Goal: Transaction & Acquisition: Purchase product/service

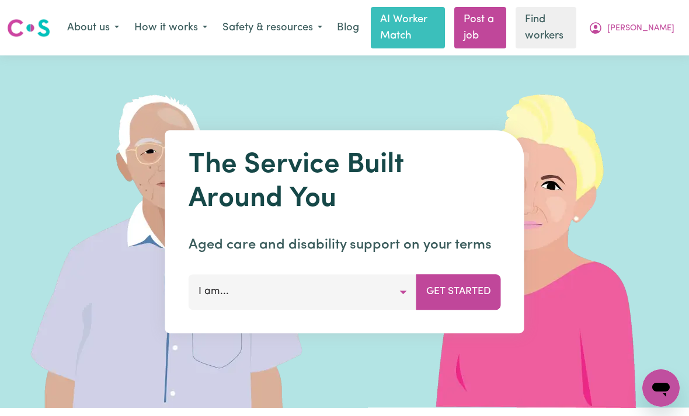
click at [602, 27] on icon "My Account" at bounding box center [595, 28] width 14 height 14
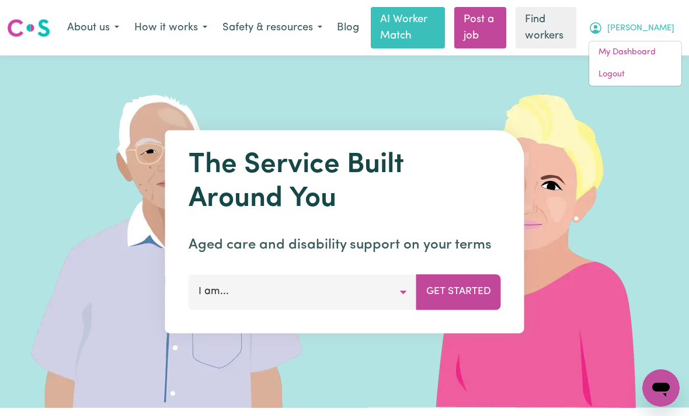
click at [627, 58] on link "My Dashboard" at bounding box center [635, 52] width 92 height 22
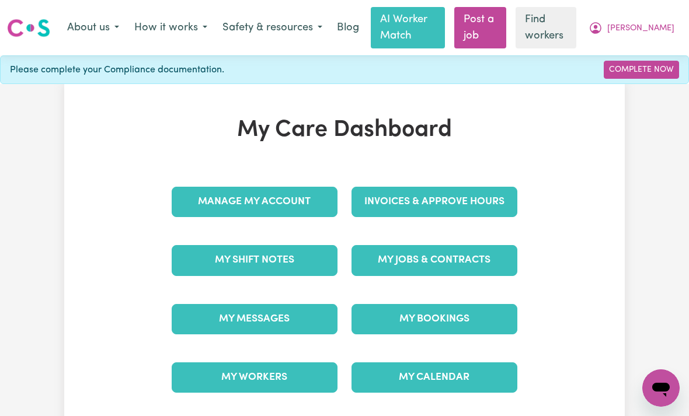
click at [459, 202] on link "Invoices & Approve Hours" at bounding box center [434, 202] width 166 height 30
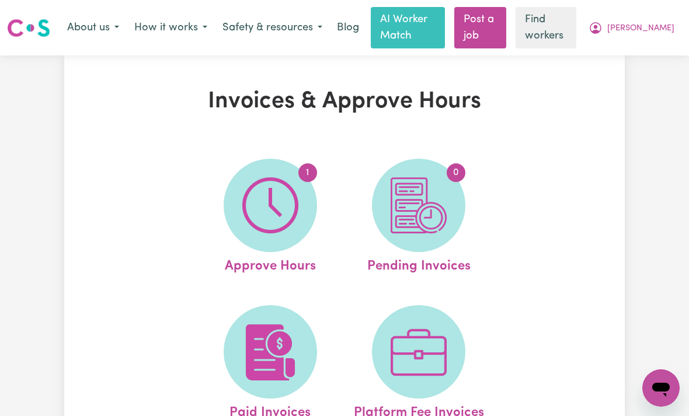
click at [263, 210] on img at bounding box center [270, 205] width 56 height 56
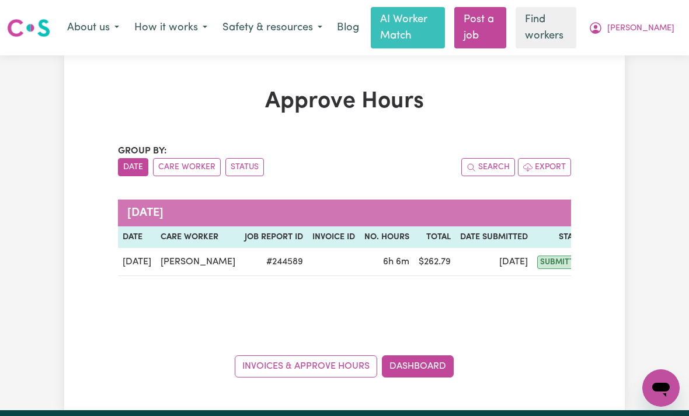
click at [172, 261] on td "[PERSON_NAME]" at bounding box center [198, 262] width 84 height 28
click at [264, 368] on link "Invoices & Approve Hours" at bounding box center [306, 366] width 142 height 22
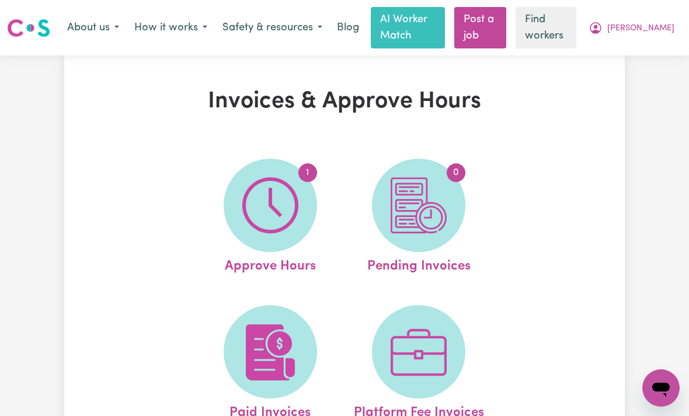
click at [661, 32] on span "[PERSON_NAME]" at bounding box center [640, 28] width 67 height 13
click at [617, 54] on link "My Dashboard" at bounding box center [635, 52] width 92 height 22
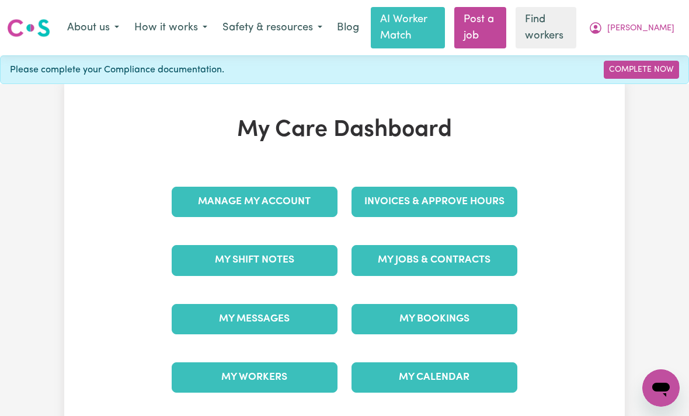
click at [470, 203] on link "Invoices & Approve Hours" at bounding box center [434, 202] width 166 height 30
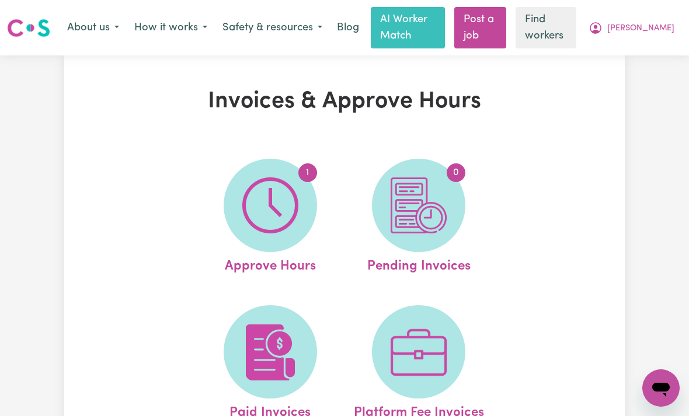
click at [271, 219] on img at bounding box center [270, 205] width 56 height 56
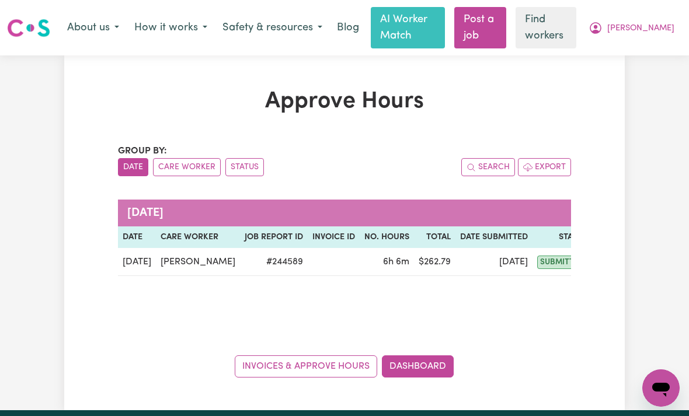
click at [165, 264] on td "[PERSON_NAME]" at bounding box center [198, 262] width 84 height 28
click at [314, 368] on link "Invoices & Approve Hours" at bounding box center [306, 366] width 142 height 22
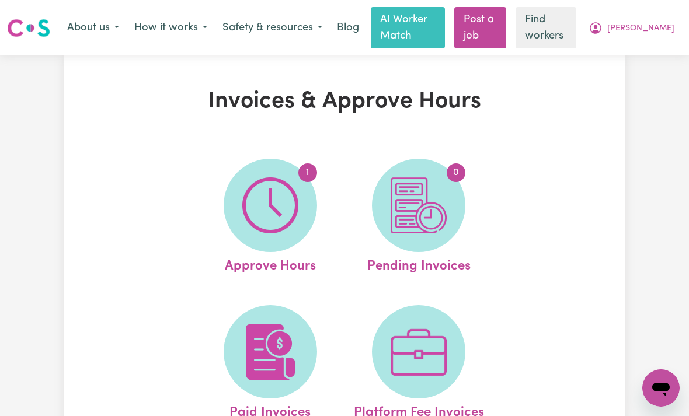
click at [660, 30] on span "[PERSON_NAME]" at bounding box center [640, 28] width 67 height 13
click at [624, 58] on link "My Dashboard" at bounding box center [635, 52] width 92 height 22
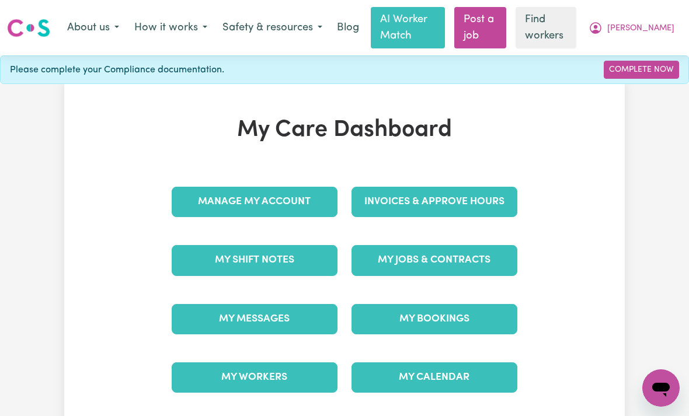
click at [482, 202] on link "Invoices & Approve Hours" at bounding box center [434, 202] width 166 height 30
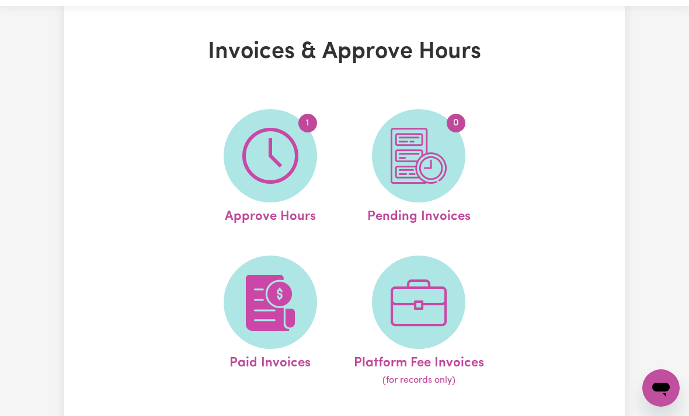
scroll to position [51, 0]
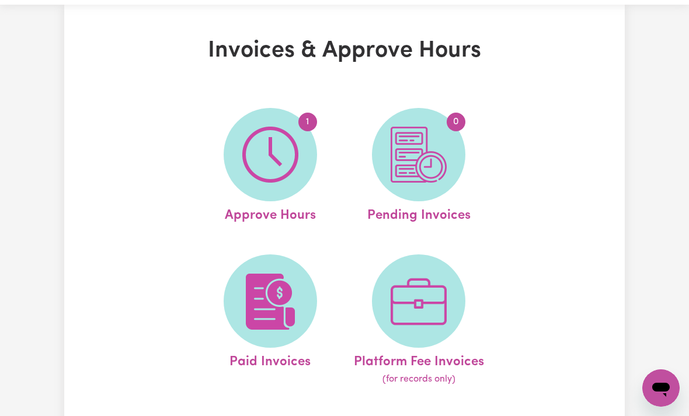
click at [268, 170] on img at bounding box center [270, 155] width 56 height 56
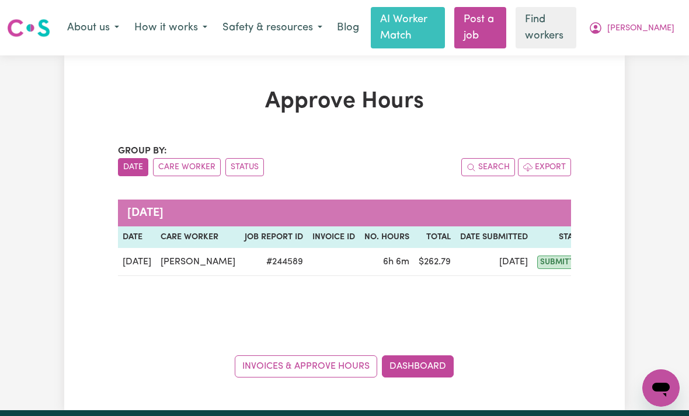
click at [156, 263] on td "[PERSON_NAME]" at bounding box center [198, 262] width 84 height 28
click at [240, 171] on button "Status" at bounding box center [244, 167] width 39 height 18
click at [131, 169] on button "Date" at bounding box center [133, 167] width 30 height 18
click at [146, 262] on td "[DATE]" at bounding box center [137, 262] width 38 height 28
click at [144, 259] on td "[DATE]" at bounding box center [137, 262] width 38 height 28
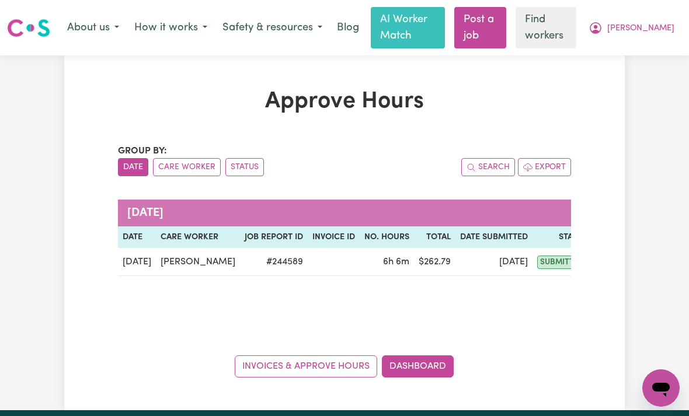
click at [143, 263] on td "[DATE]" at bounding box center [137, 262] width 38 height 28
click at [550, 260] on span "submitted" at bounding box center [562, 262] width 50 height 13
click at [355, 371] on link "Invoices & Approve Hours" at bounding box center [306, 366] width 142 height 22
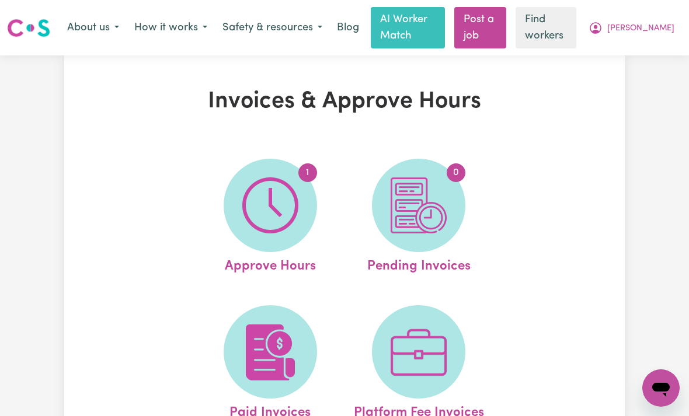
click at [266, 224] on img at bounding box center [270, 205] width 56 height 56
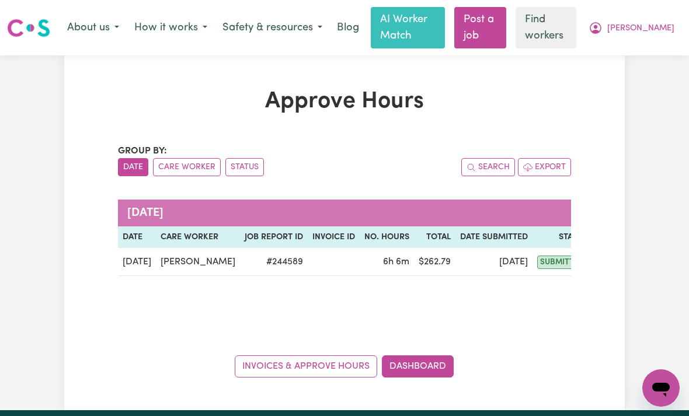
click at [350, 364] on link "Invoices & Approve Hours" at bounding box center [306, 366] width 142 height 22
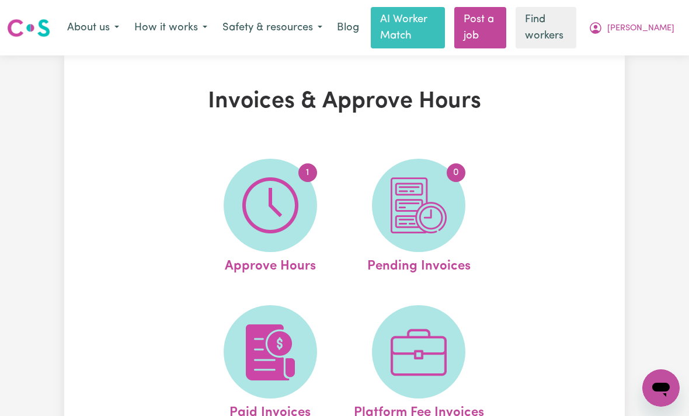
click at [257, 220] on img at bounding box center [270, 205] width 56 height 56
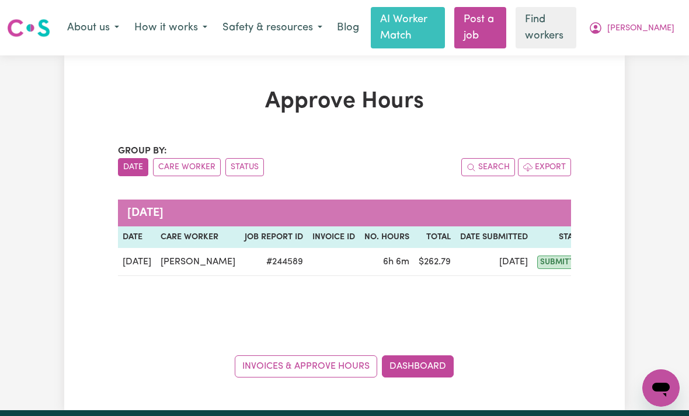
click at [436, 359] on link "Dashboard" at bounding box center [418, 366] width 72 height 22
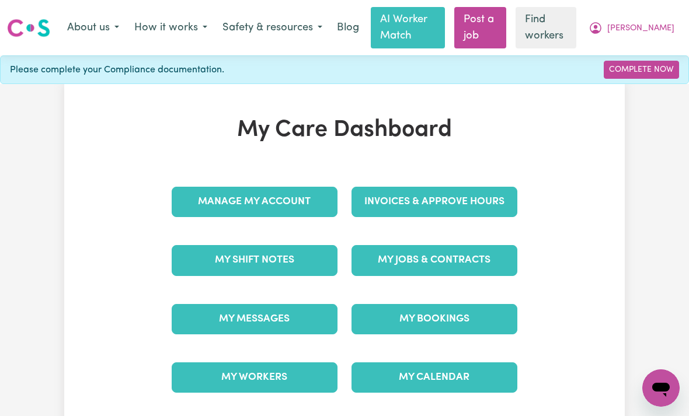
click at [211, 204] on link "Manage My Account" at bounding box center [255, 202] width 166 height 30
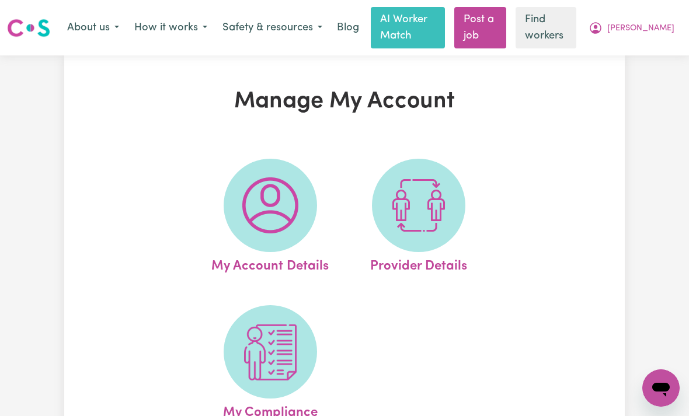
click at [661, 30] on span "[PERSON_NAME]" at bounding box center [640, 28] width 67 height 13
click at [631, 57] on link "My Dashboard" at bounding box center [635, 52] width 92 height 22
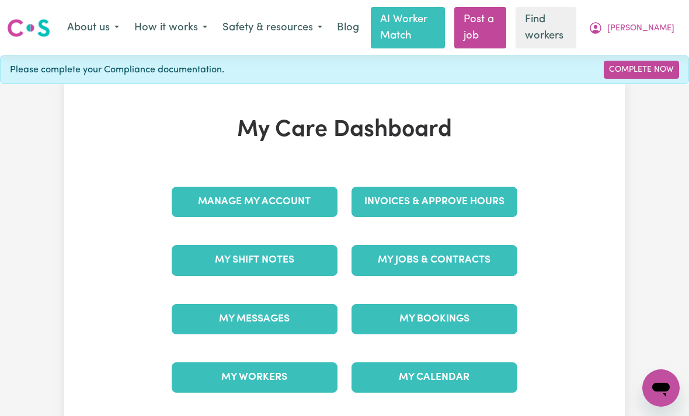
click at [484, 205] on link "Invoices & Approve Hours" at bounding box center [434, 202] width 166 height 30
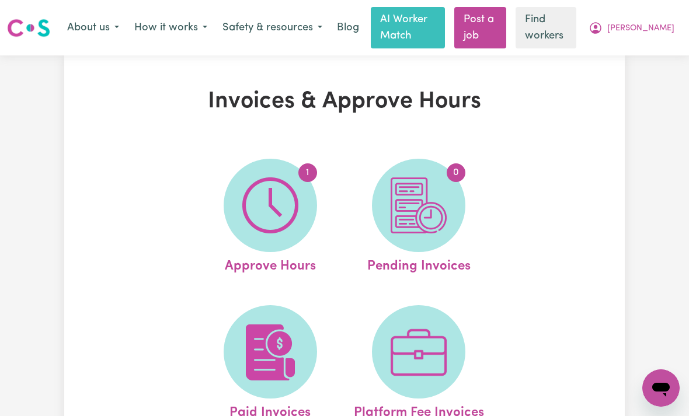
click at [267, 209] on img at bounding box center [270, 205] width 56 height 56
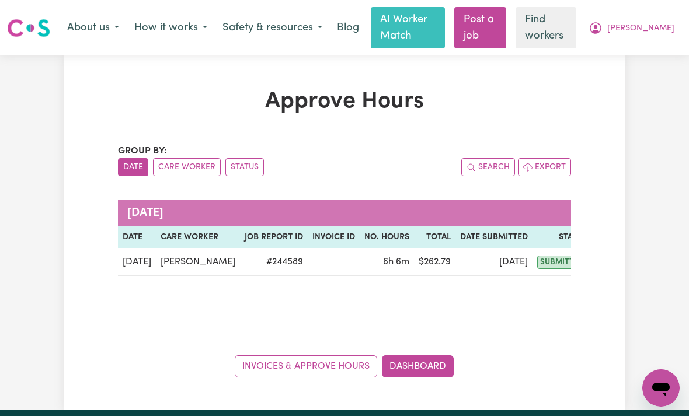
click at [172, 256] on td "[PERSON_NAME]" at bounding box center [198, 262] width 84 height 28
click at [175, 173] on button "Care Worker" at bounding box center [187, 167] width 68 height 18
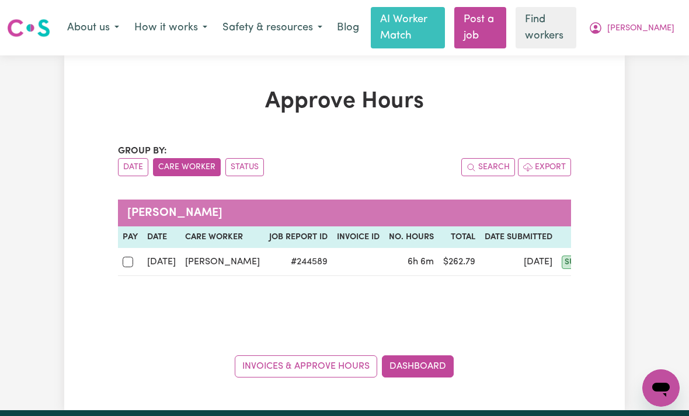
click at [129, 261] on input "checkbox" at bounding box center [128, 262] width 11 height 11
checkbox input "true"
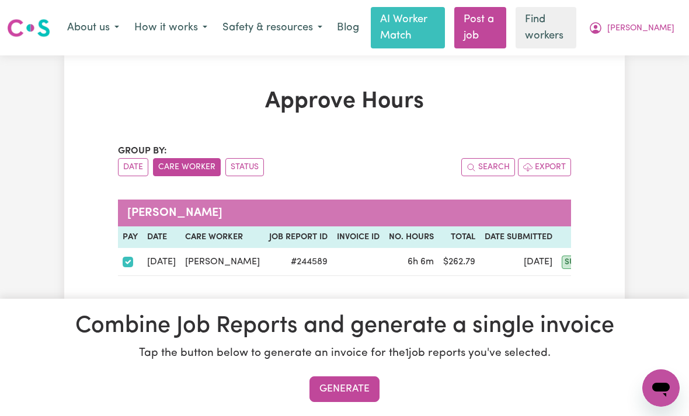
click at [360, 392] on button "Generate" at bounding box center [344, 389] width 70 height 26
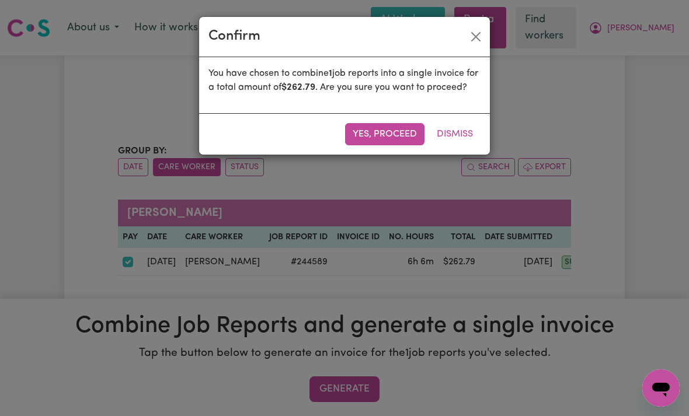
click at [399, 145] on button "Yes, proceed" at bounding box center [384, 134] width 79 height 22
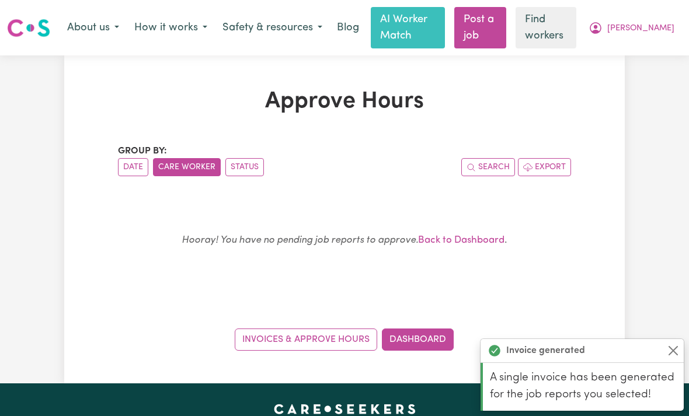
click at [349, 337] on link "Invoices & Approve Hours" at bounding box center [306, 340] width 142 height 22
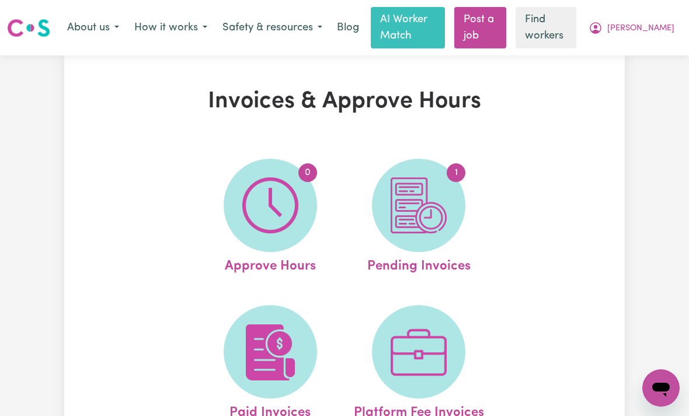
click at [434, 212] on img at bounding box center [418, 205] width 56 height 56
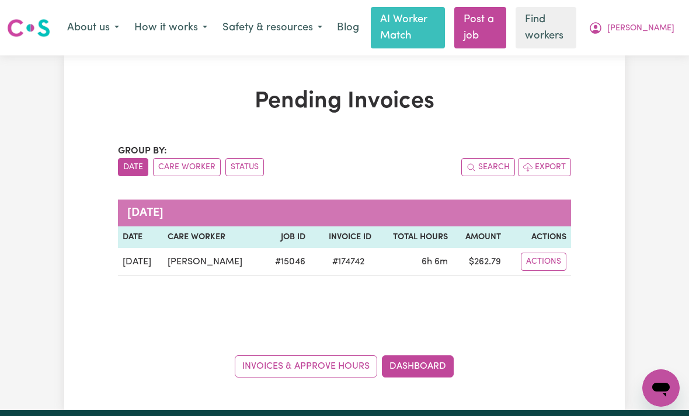
click at [548, 263] on button "Actions" at bounding box center [544, 262] width 46 height 18
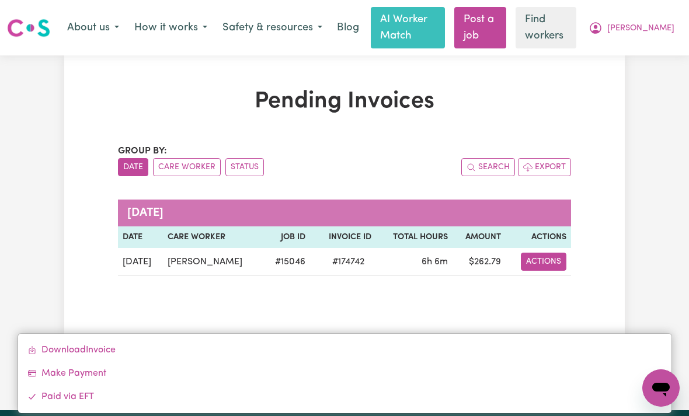
click at [74, 352] on link "Download Invoice" at bounding box center [344, 349] width 653 height 23
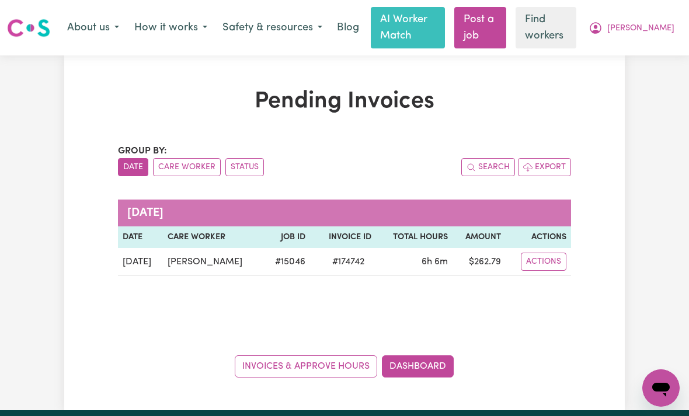
click at [549, 263] on button "Actions" at bounding box center [544, 262] width 46 height 18
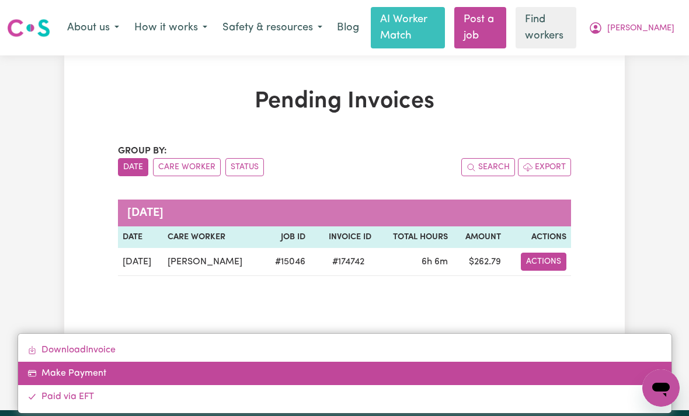
click at [79, 376] on link "Make Payment" at bounding box center [344, 373] width 653 height 23
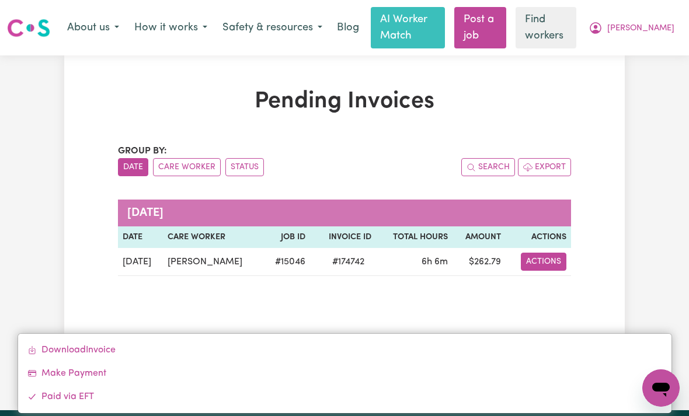
select select "card_1S8ZQoB2z0xKyepBT5XfqHZ1"
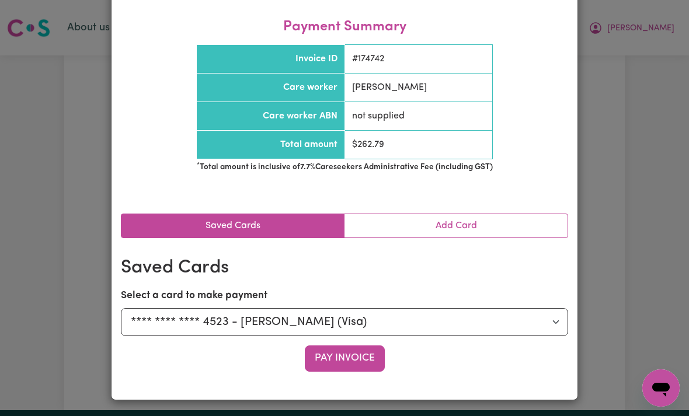
scroll to position [81, 0]
click at [359, 358] on button "Pay Invoice" at bounding box center [345, 359] width 80 height 26
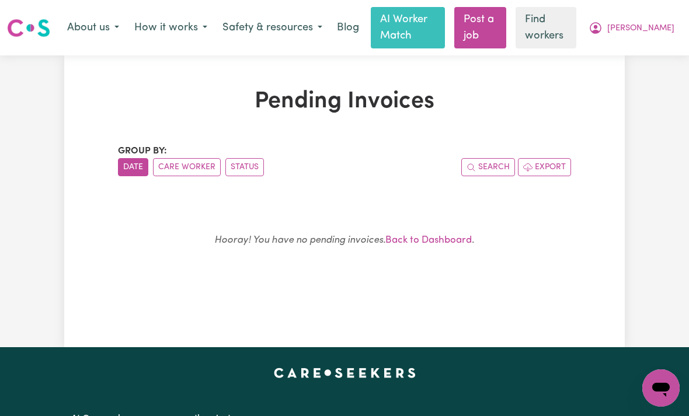
click at [654, 34] on span "[PERSON_NAME]" at bounding box center [640, 28] width 67 height 13
click at [627, 55] on link "My Dashboard" at bounding box center [635, 52] width 92 height 22
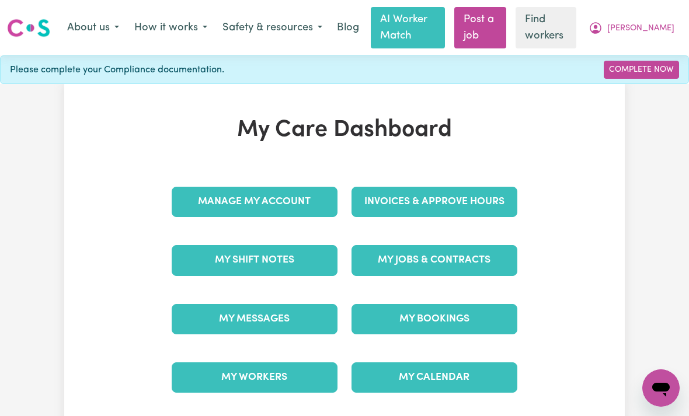
click at [489, 202] on link "Invoices & Approve Hours" at bounding box center [434, 202] width 166 height 30
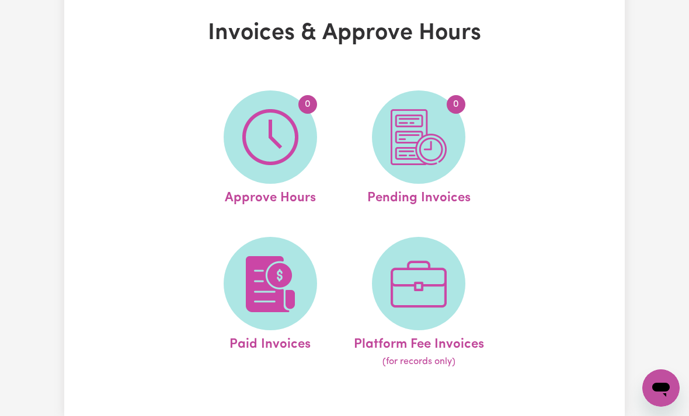
scroll to position [70, 0]
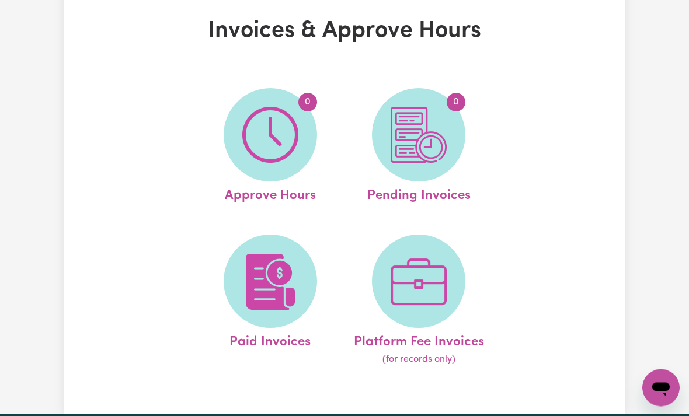
click at [256, 290] on img at bounding box center [270, 282] width 56 height 56
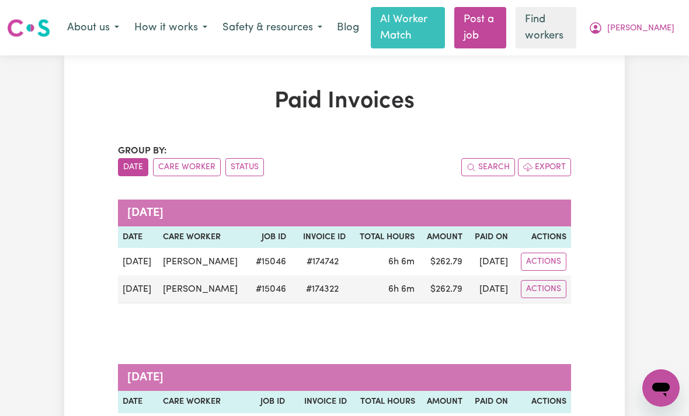
click at [546, 263] on button "Actions" at bounding box center [544, 262] width 46 height 18
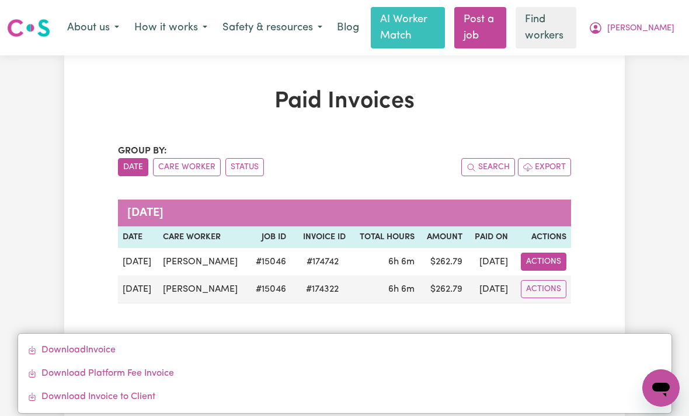
click at [78, 348] on link "Download Invoice" at bounding box center [344, 349] width 653 height 23
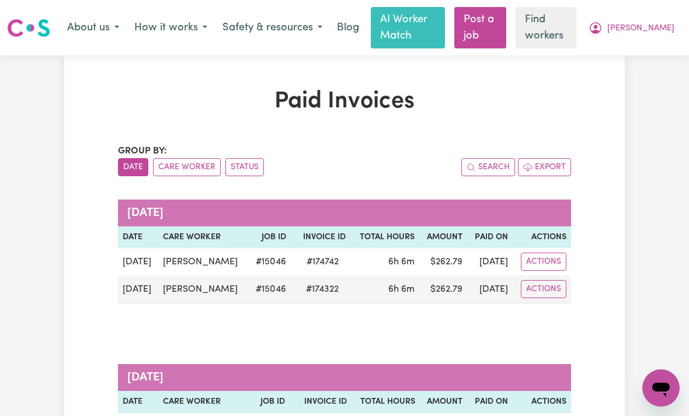
click at [658, 32] on span "[PERSON_NAME]" at bounding box center [640, 28] width 67 height 13
click at [631, 54] on link "My Dashboard" at bounding box center [635, 52] width 92 height 22
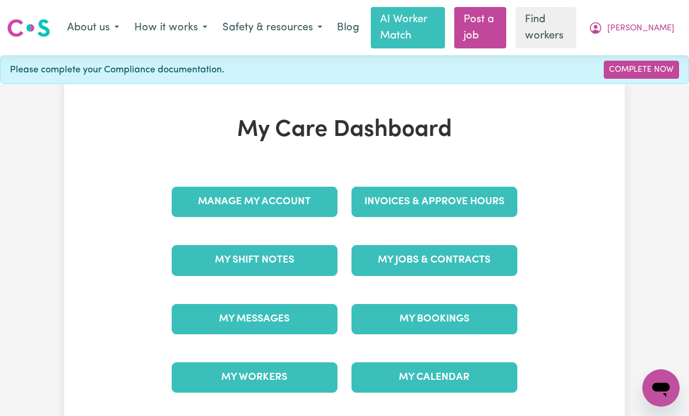
click at [215, 273] on link "My Shift Notes" at bounding box center [255, 260] width 166 height 30
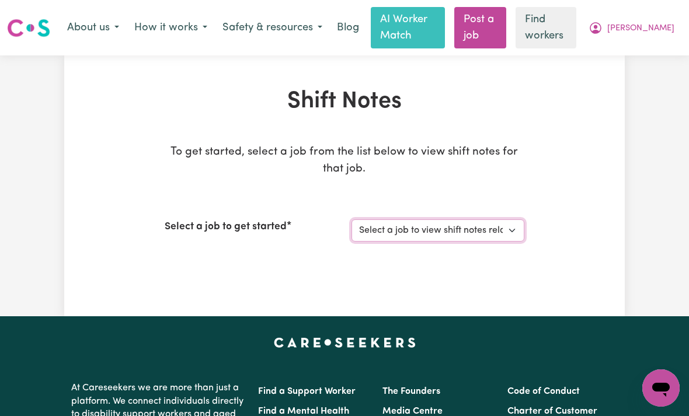
click at [512, 234] on select "Select a job to view shift notes related to it... [[PERSON_NAME]] General care …" at bounding box center [437, 230] width 173 height 22
select select "15046"
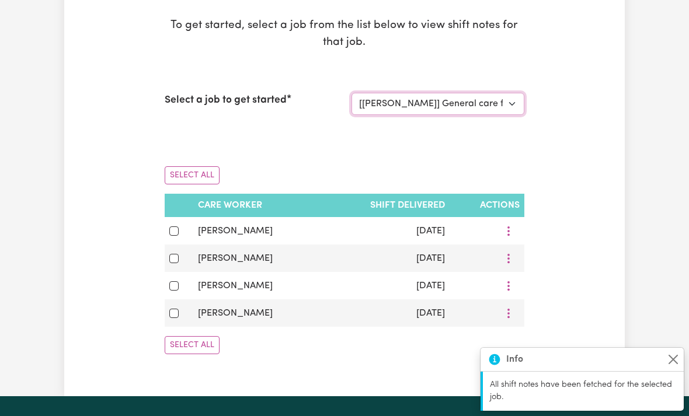
scroll to position [131, 0]
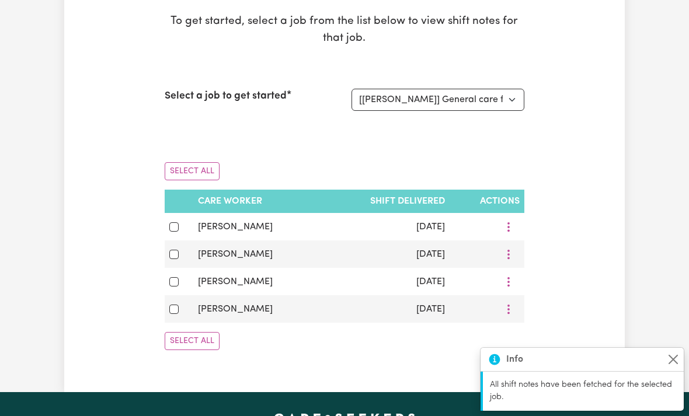
click at [172, 229] on input "checkbox" at bounding box center [173, 226] width 9 height 9
checkbox input "true"
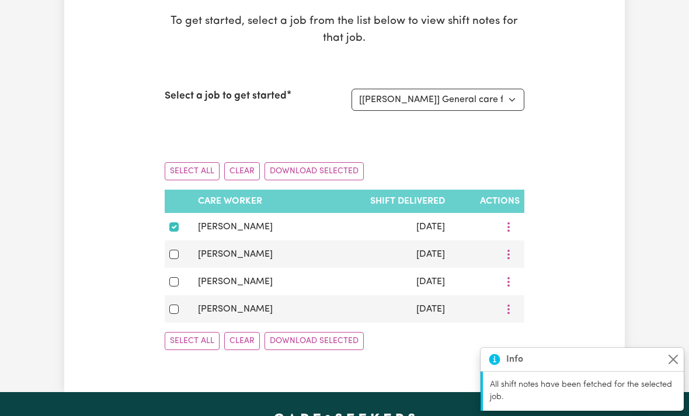
click at [343, 340] on button "Download Selected" at bounding box center [313, 341] width 99 height 18
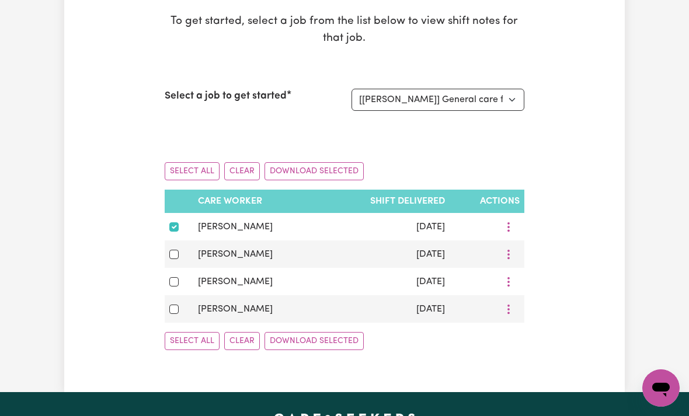
scroll to position [149, 0]
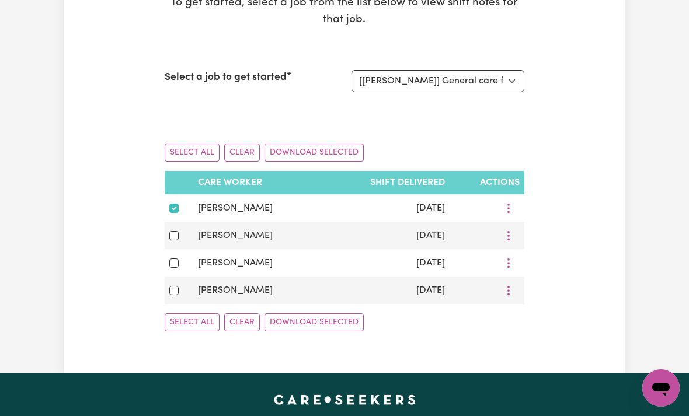
click at [509, 205] on icon "More options" at bounding box center [508, 208] width 12 height 12
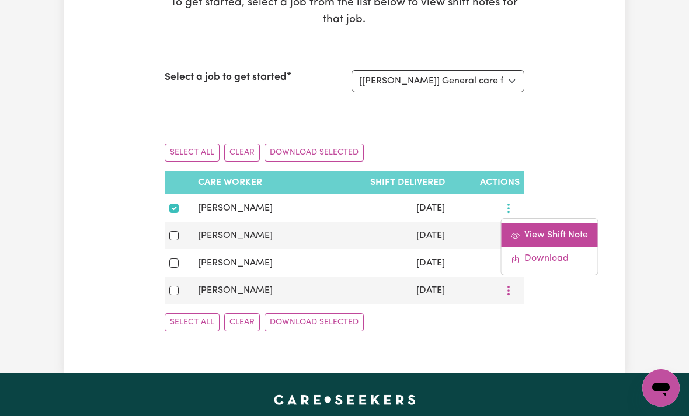
click at [567, 235] on span "View Shift Note" at bounding box center [556, 235] width 64 height 9
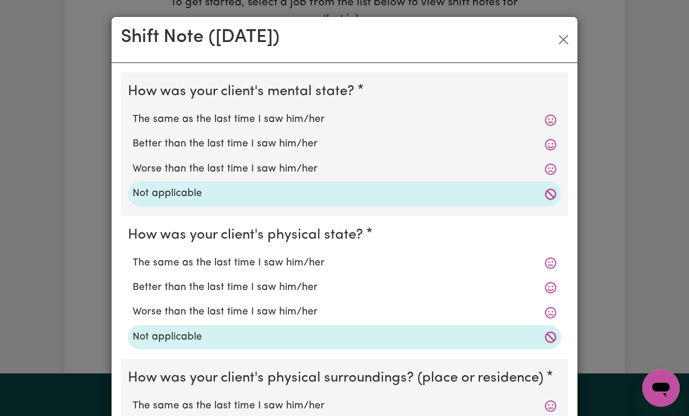
scroll to position [0, 0]
click at [564, 41] on button "Close" at bounding box center [563, 39] width 19 height 19
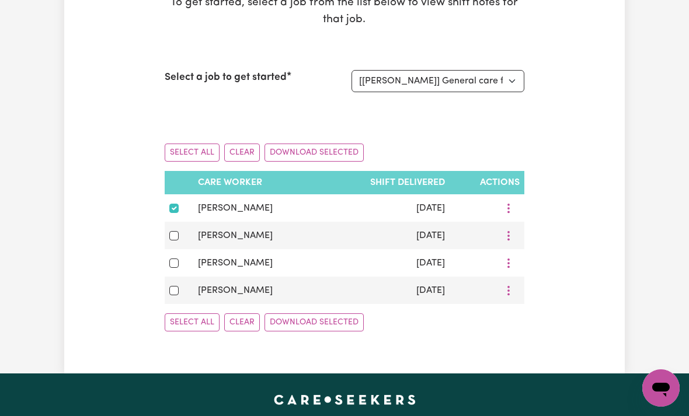
click at [511, 204] on icon "More options" at bounding box center [508, 208] width 12 height 12
click at [558, 257] on link "Download" at bounding box center [549, 258] width 96 height 23
